Goal: Entertainment & Leisure: Consume media (video, audio)

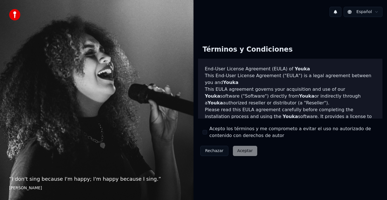
click at [242, 150] on div "Rechazar Aceptar" at bounding box center [229, 150] width 62 height 15
click at [207, 134] on button "Acepto los términos y me comprometo a evitar el uso no autorizado de contenido …" at bounding box center [205, 132] width 5 height 5
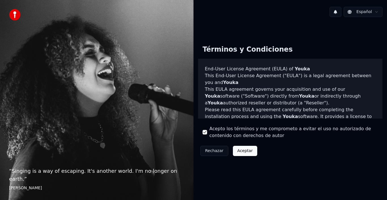
click at [248, 152] on button "Aceptar" at bounding box center [245, 151] width 24 height 10
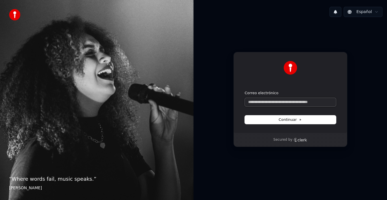
click at [268, 101] on input "Correo electrónico" at bounding box center [290, 102] width 91 height 9
click at [295, 120] on span "Continuar" at bounding box center [290, 119] width 23 height 5
type input "**********"
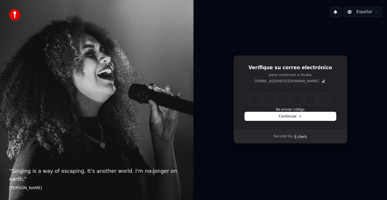
type input "*"
type input "**"
type input "*"
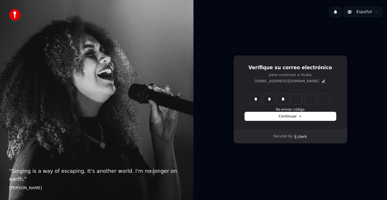
type input "***"
type input "*"
type input "****"
type input "*"
type input "******"
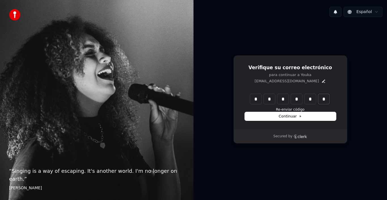
type input "*"
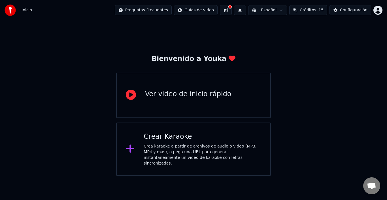
click at [204, 94] on div "Ver video de inicio rápido" at bounding box center [188, 94] width 86 height 9
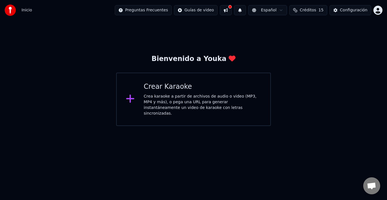
click at [163, 88] on div "Crear Karaoke" at bounding box center [203, 86] width 118 height 9
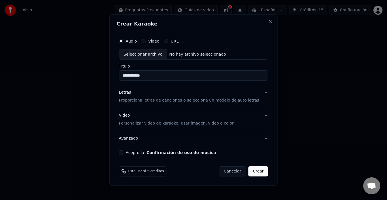
type input "**********"
click at [222, 99] on p "Proporciona letras de canciones o selecciona un modelo de auto letras" at bounding box center [189, 101] width 140 height 6
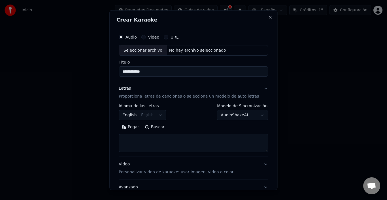
click at [162, 114] on button "English English" at bounding box center [143, 115] width 48 height 10
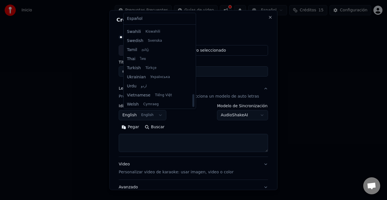
scroll to position [435, 0]
drag, startPoint x: 187, startPoint y: 41, endPoint x: 185, endPoint y: 100, distance: 58.7
click at [192, 106] on div at bounding box center [193, 100] width 2 height 13
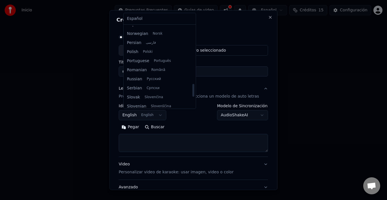
drag, startPoint x: 186, startPoint y: 100, endPoint x: 181, endPoint y: 49, distance: 51.6
click at [192, 84] on div at bounding box center [193, 90] width 2 height 13
drag, startPoint x: 186, startPoint y: 82, endPoint x: 255, endPoint y: 118, distance: 78.0
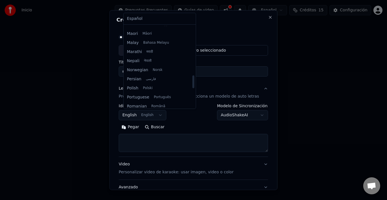
click at [192, 75] on div at bounding box center [193, 81] width 2 height 13
click at [149, 21] on div at bounding box center [193, 100] width 387 height 200
click at [185, 58] on div at bounding box center [193, 100] width 387 height 200
click at [161, 115] on div at bounding box center [193, 100] width 387 height 200
click at [137, 16] on div at bounding box center [193, 100] width 387 height 200
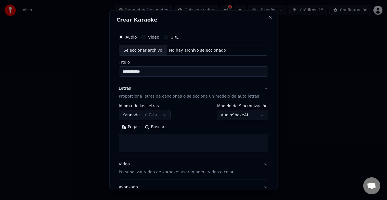
scroll to position [44, 0]
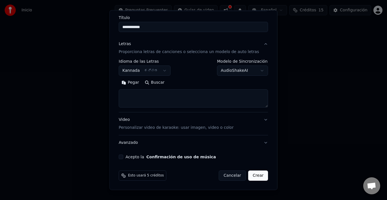
click at [163, 71] on button "Kannada ಕನ್ನಡ" at bounding box center [145, 70] width 52 height 10
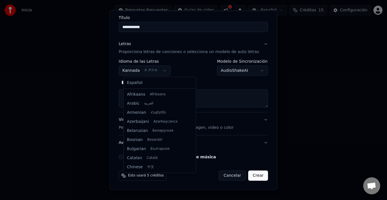
scroll to position [181, 0]
select select "**"
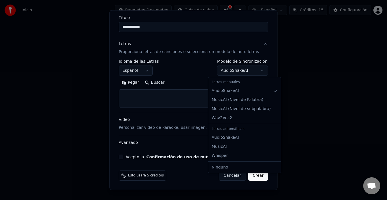
click at [253, 71] on body "**********" at bounding box center [193, 63] width 387 height 126
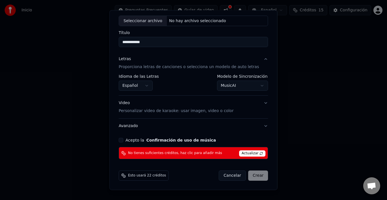
scroll to position [13, 0]
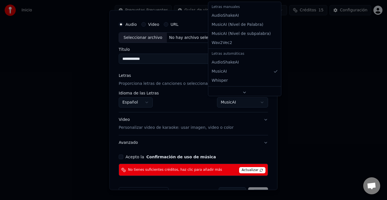
click at [253, 102] on body "**********" at bounding box center [193, 63] width 387 height 126
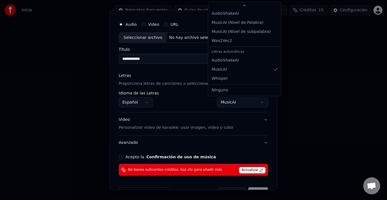
select select "**********"
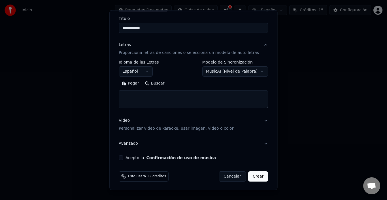
scroll to position [44, 0]
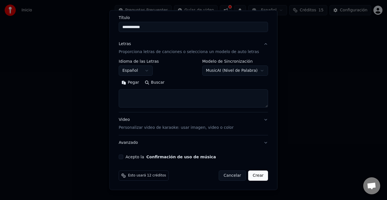
click at [149, 97] on textarea at bounding box center [193, 98] width 149 height 18
click at [140, 95] on textarea at bounding box center [193, 98] width 149 height 18
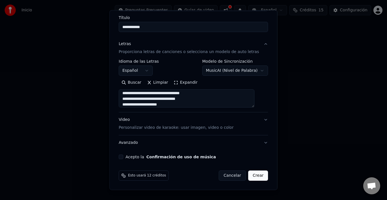
scroll to position [69, 0]
type textarea "**********"
click at [207, 127] on p "Personalizar video de karaoke: usar imagen, video o color" at bounding box center [176, 128] width 115 height 6
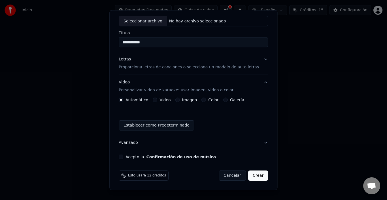
scroll to position [29, 0]
click at [180, 99] on button "Imagen" at bounding box center [177, 99] width 5 height 5
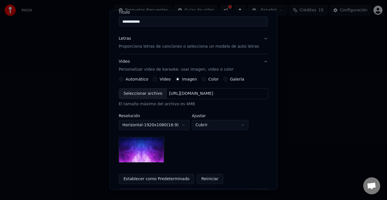
scroll to position [55, 0]
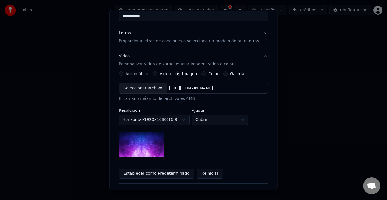
click at [149, 149] on img at bounding box center [141, 145] width 45 height 26
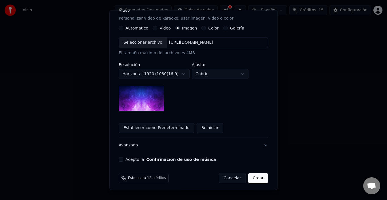
scroll to position [103, 0]
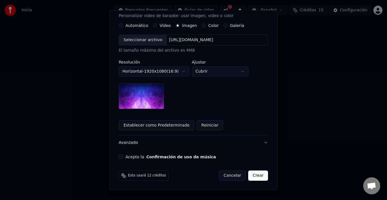
click at [122, 156] on button "Acepto la Confirmación de uso de música" at bounding box center [121, 156] width 5 height 5
click at [253, 174] on button "Crear" at bounding box center [258, 175] width 20 height 10
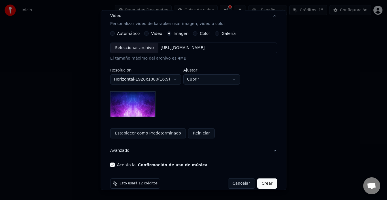
scroll to position [111, 0]
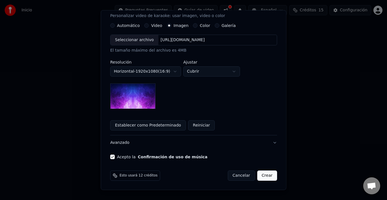
click at [257, 176] on button "Crear" at bounding box center [267, 175] width 20 height 10
click at [257, 175] on button "Crear" at bounding box center [267, 175] width 20 height 10
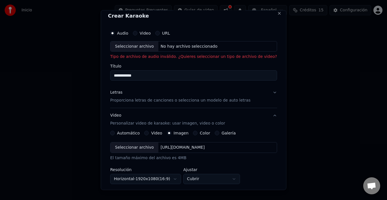
scroll to position [0, 0]
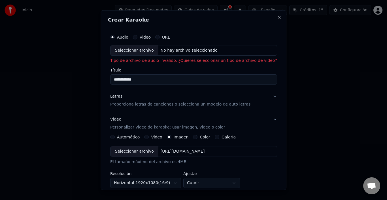
click at [146, 50] on div "Seleccionar archivo" at bounding box center [135, 50] width 48 height 10
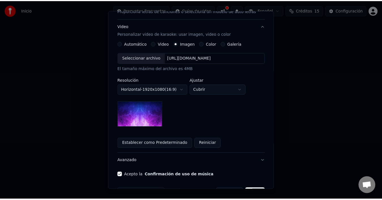
scroll to position [103, 0]
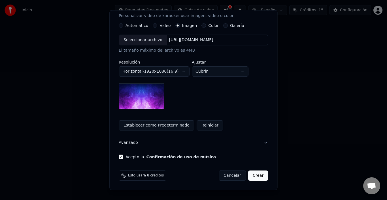
click at [251, 173] on button "Crear" at bounding box center [258, 175] width 20 height 10
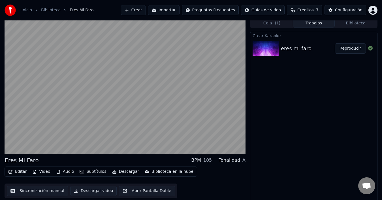
scroll to position [4, 0]
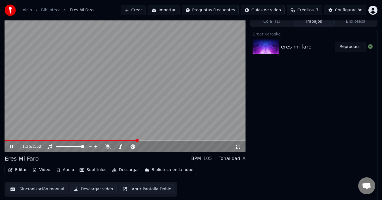
click at [67, 168] on button "Audio" at bounding box center [65, 170] width 23 height 8
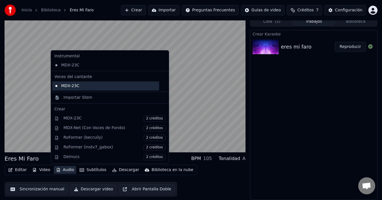
click at [85, 82] on div "MDX-23C" at bounding box center [105, 85] width 107 height 9
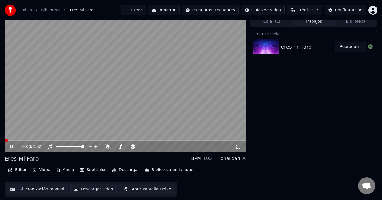
click at [5, 142] on span at bounding box center [6, 140] width 3 height 3
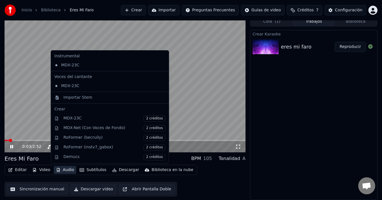
click at [59, 168] on button "Audio" at bounding box center [65, 170] width 23 height 8
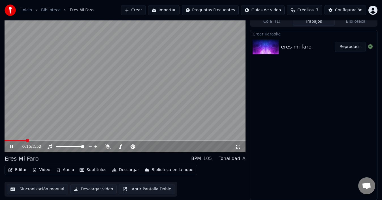
click at [278, 90] on div "Crear Karaoke eres mi faro Reproducir" at bounding box center [314, 115] width 128 height 170
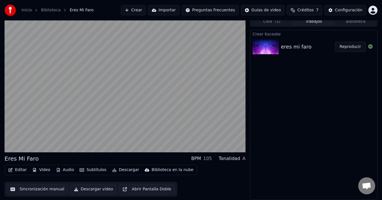
click at [54, 189] on button "Sincronización manual" at bounding box center [37, 189] width 61 height 10
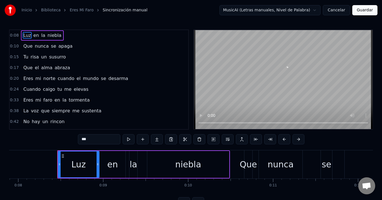
scroll to position [0, 691]
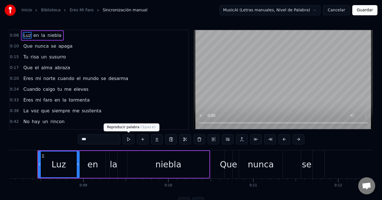
click at [128, 139] on button at bounding box center [129, 139] width 12 height 10
click at [164, 167] on div "niebla" at bounding box center [169, 164] width 26 height 13
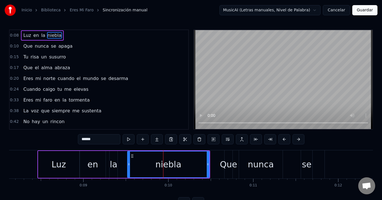
click at [80, 160] on div "en" at bounding box center [93, 164] width 26 height 27
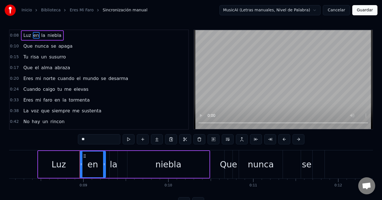
click at [67, 165] on div "Luz" at bounding box center [58, 164] width 41 height 27
type input "***"
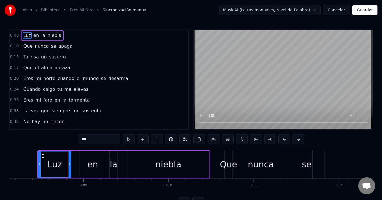
drag, startPoint x: 79, startPoint y: 164, endPoint x: 71, endPoint y: 165, distance: 8.4
click at [71, 165] on icon at bounding box center [70, 164] width 2 height 5
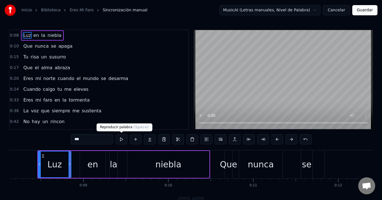
click at [121, 139] on button at bounding box center [122, 139] width 12 height 10
click at [77, 169] on div "Luz en la niebla" at bounding box center [123, 164] width 173 height 28
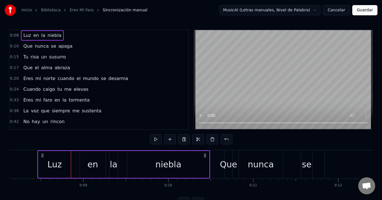
click at [85, 167] on div "en" at bounding box center [93, 164] width 26 height 27
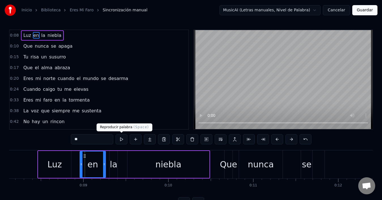
click at [122, 138] on button at bounding box center [122, 139] width 12 height 10
click at [118, 165] on div "Luz en la niebla" at bounding box center [123, 164] width 173 height 28
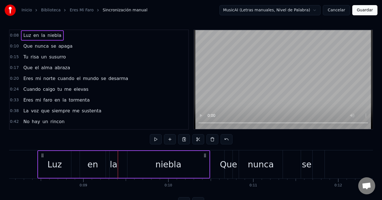
click at [137, 164] on div "niebla" at bounding box center [169, 164] width 82 height 27
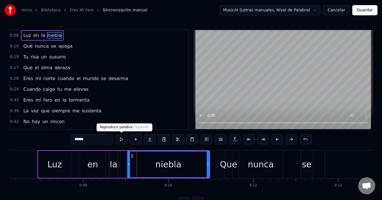
click at [120, 139] on button at bounding box center [122, 139] width 12 height 10
click at [40, 162] on div "Luz" at bounding box center [54, 164] width 33 height 27
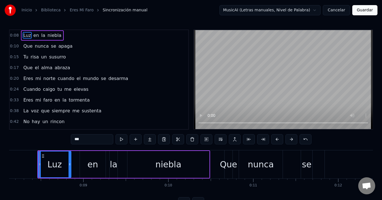
click at [85, 161] on div "en" at bounding box center [93, 164] width 26 height 27
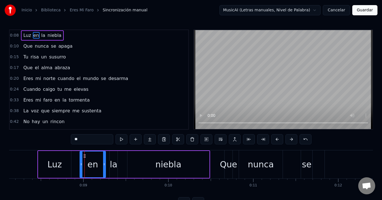
click at [116, 166] on div "la" at bounding box center [114, 164] width 8 height 13
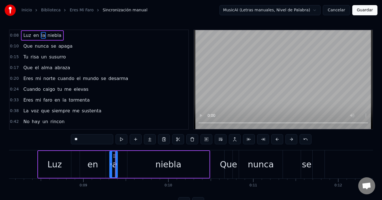
click at [147, 165] on div "niebla" at bounding box center [169, 164] width 82 height 27
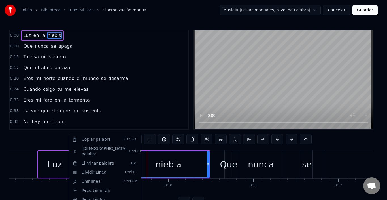
click at [23, 142] on html "Inicio Biblioteca Eres Mi Faro Sincronización manual MusicAI (Letras manuales, …" at bounding box center [193, 108] width 387 height 216
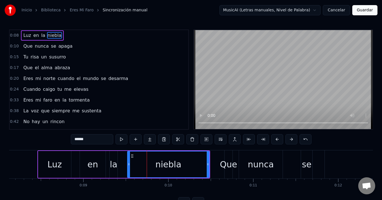
click at [54, 163] on div "Luz" at bounding box center [55, 164] width 14 height 13
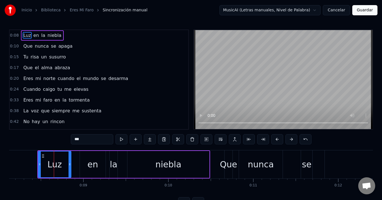
click at [95, 166] on div "en" at bounding box center [93, 164] width 10 height 13
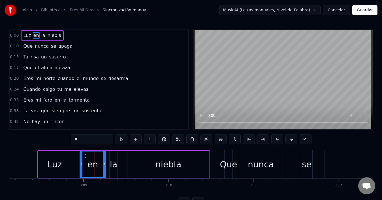
click at [113, 166] on div "la" at bounding box center [114, 164] width 8 height 13
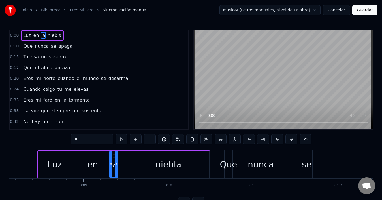
click at [142, 165] on div "niebla" at bounding box center [169, 164] width 82 height 27
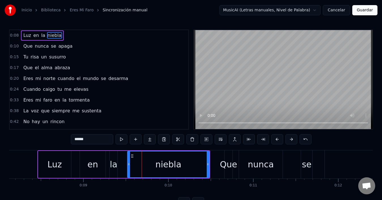
click at [58, 167] on div "Luz" at bounding box center [55, 164] width 14 height 13
type input "***"
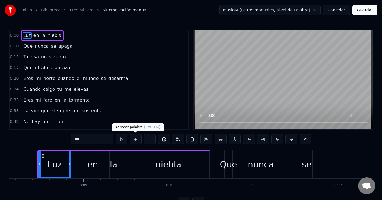
click at [135, 139] on button at bounding box center [136, 139] width 12 height 10
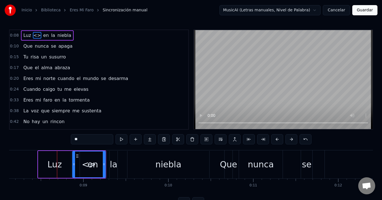
click at [94, 167] on div "<>" at bounding box center [89, 164] width 14 height 13
click at [319, 10] on html "Inicio Biblioteca Eres Mi Faro Sincronización manual MusicAI (Letras manuales, …" at bounding box center [191, 108] width 382 height 216
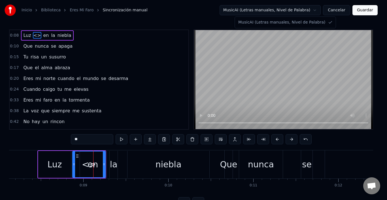
click at [87, 164] on html "Inicio Biblioteca Eres Mi Faro Sincronización manual MusicAI (Letras manuales, …" at bounding box center [193, 108] width 387 height 216
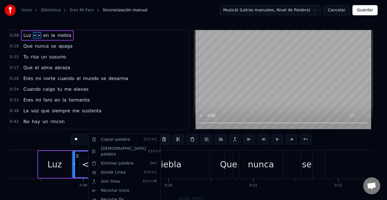
click at [44, 137] on html "Inicio Biblioteca Eres Mi Faro Sincronización manual MusicAI (Letras manuales, …" at bounding box center [193, 108] width 387 height 216
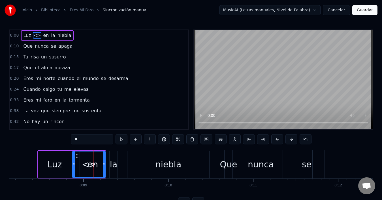
click at [81, 138] on input "**" at bounding box center [92, 139] width 43 height 10
type input "*"
click at [62, 168] on div "Luz" at bounding box center [54, 164] width 33 height 27
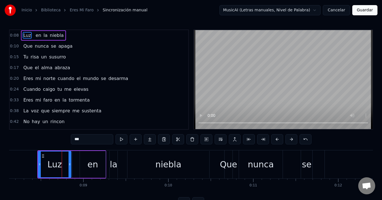
click at [192, 169] on div "niebla" at bounding box center [169, 164] width 82 height 27
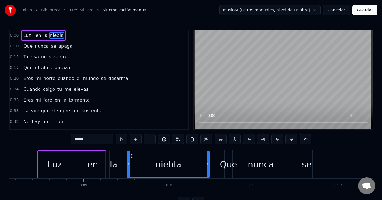
click at [233, 169] on div "Que" at bounding box center [228, 164] width 17 height 13
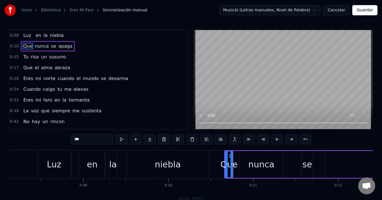
click at [261, 169] on div "nunca" at bounding box center [262, 164] width 26 height 13
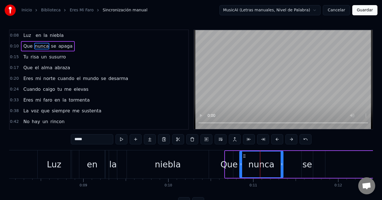
click at [307, 168] on div "se" at bounding box center [308, 164] width 10 height 13
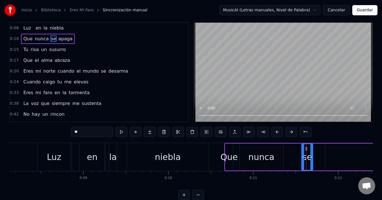
scroll to position [0, 0]
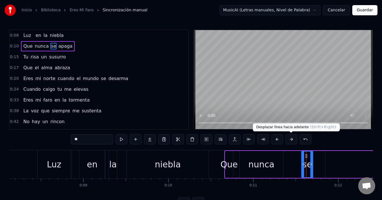
click at [292, 138] on button at bounding box center [292, 139] width 12 height 10
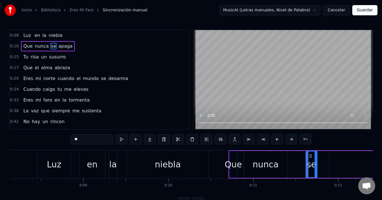
type input "*****"
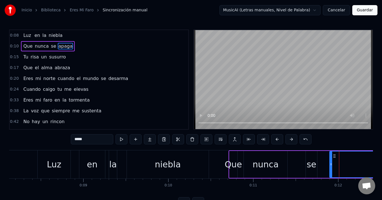
drag, startPoint x: 363, startPoint y: 164, endPoint x: 324, endPoint y: 171, distance: 39.6
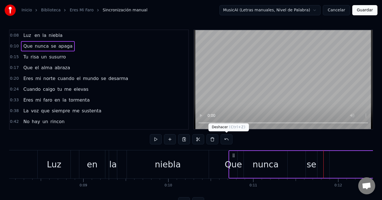
click at [225, 138] on button at bounding box center [227, 139] width 12 height 10
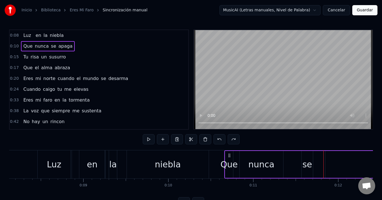
click at [219, 138] on button at bounding box center [220, 139] width 12 height 10
click at [33, 36] on span "<" at bounding box center [35, 35] width 5 height 7
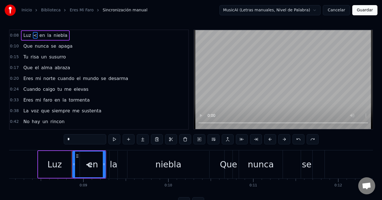
click at [92, 52] on div "0:15 Tu risa un susurro" at bounding box center [99, 57] width 179 height 11
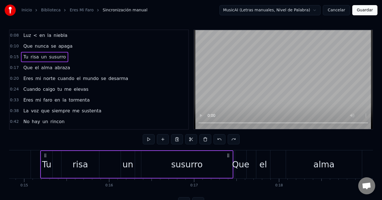
scroll to position [0, 1263]
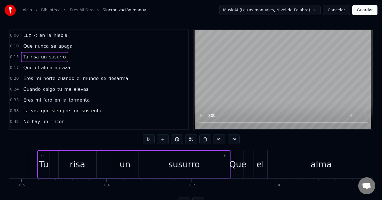
drag, startPoint x: 24, startPoint y: 35, endPoint x: 73, endPoint y: 51, distance: 51.5
click at [73, 51] on div "0:08 Luz < en la niebla 0:10 Que nunca se apaga 0:15 Tu risa un susurro 0:17 Qu…" at bounding box center [99, 79] width 180 height 100
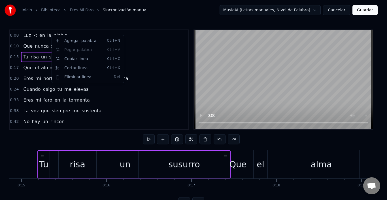
click at [135, 75] on html "Inicio Biblioteca Eres Mi Faro Sincronización manual MusicAI (Letras manuales, …" at bounding box center [193, 108] width 387 height 216
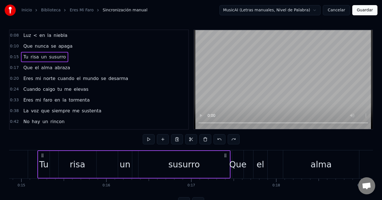
click at [28, 37] on span "Luz" at bounding box center [27, 35] width 9 height 7
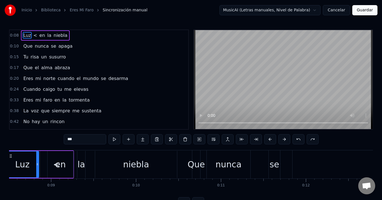
scroll to position [0, 691]
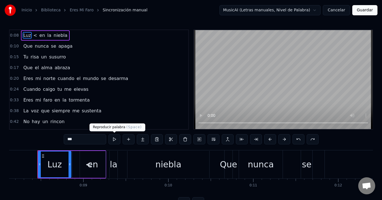
click at [115, 138] on button at bounding box center [115, 139] width 12 height 10
click at [102, 159] on div "en" at bounding box center [93, 164] width 26 height 27
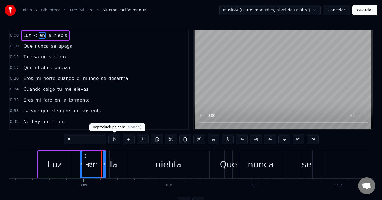
click at [113, 138] on button at bounding box center [115, 139] width 12 height 10
click at [114, 166] on div "la" at bounding box center [114, 164] width 8 height 13
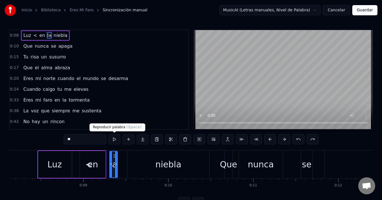
click at [116, 139] on button at bounding box center [115, 139] width 12 height 10
click at [137, 163] on div "niebla" at bounding box center [169, 164] width 82 height 27
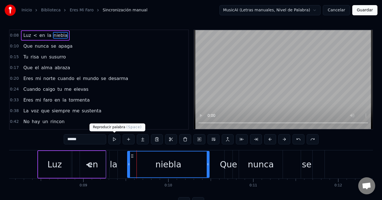
click at [115, 137] on button at bounding box center [115, 139] width 12 height 10
click at [115, 139] on button at bounding box center [115, 139] width 12 height 10
click at [223, 164] on div "Que" at bounding box center [228, 164] width 17 height 13
type input "***"
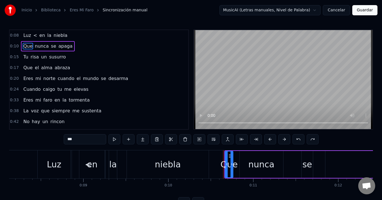
click at [114, 139] on button at bounding box center [115, 139] width 12 height 10
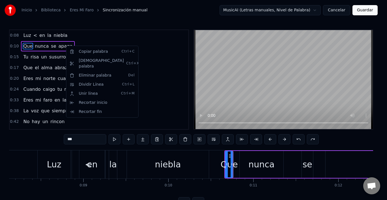
click at [80, 38] on html "Inicio Biblioteca Eres Mi Faro Sincronización manual MusicAI (Letras manuales, …" at bounding box center [193, 108] width 387 height 216
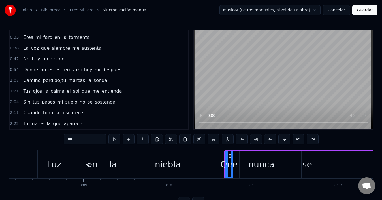
scroll to position [0, 0]
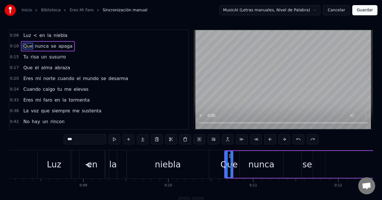
click at [110, 10] on span "Sincronización manual" at bounding box center [125, 10] width 45 height 6
click at [319, 10] on html "Inicio Biblioteca Eres Mi Faro Sincronización manual MusicAI (Letras manuales, …" at bounding box center [191, 108] width 382 height 216
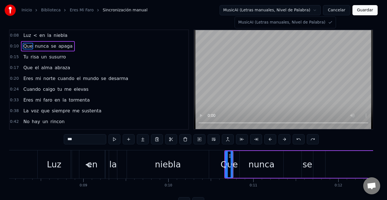
click at [28, 11] on html "Inicio Biblioteca Eres Mi Faro Sincronización manual MusicAI (Letras manuales, …" at bounding box center [193, 108] width 387 height 216
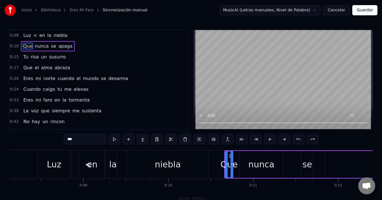
click at [339, 10] on button "Cancelar" at bounding box center [336, 10] width 27 height 10
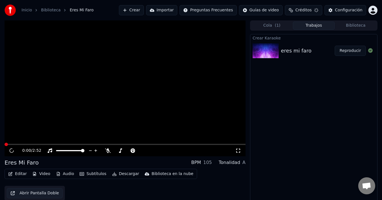
scroll to position [4, 0]
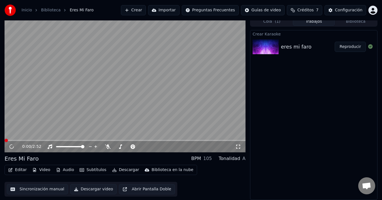
click at [351, 46] on button "Reproducir" at bounding box center [350, 47] width 31 height 10
click at [12, 145] on icon at bounding box center [15, 146] width 13 height 5
